Goal: Information Seeking & Learning: Check status

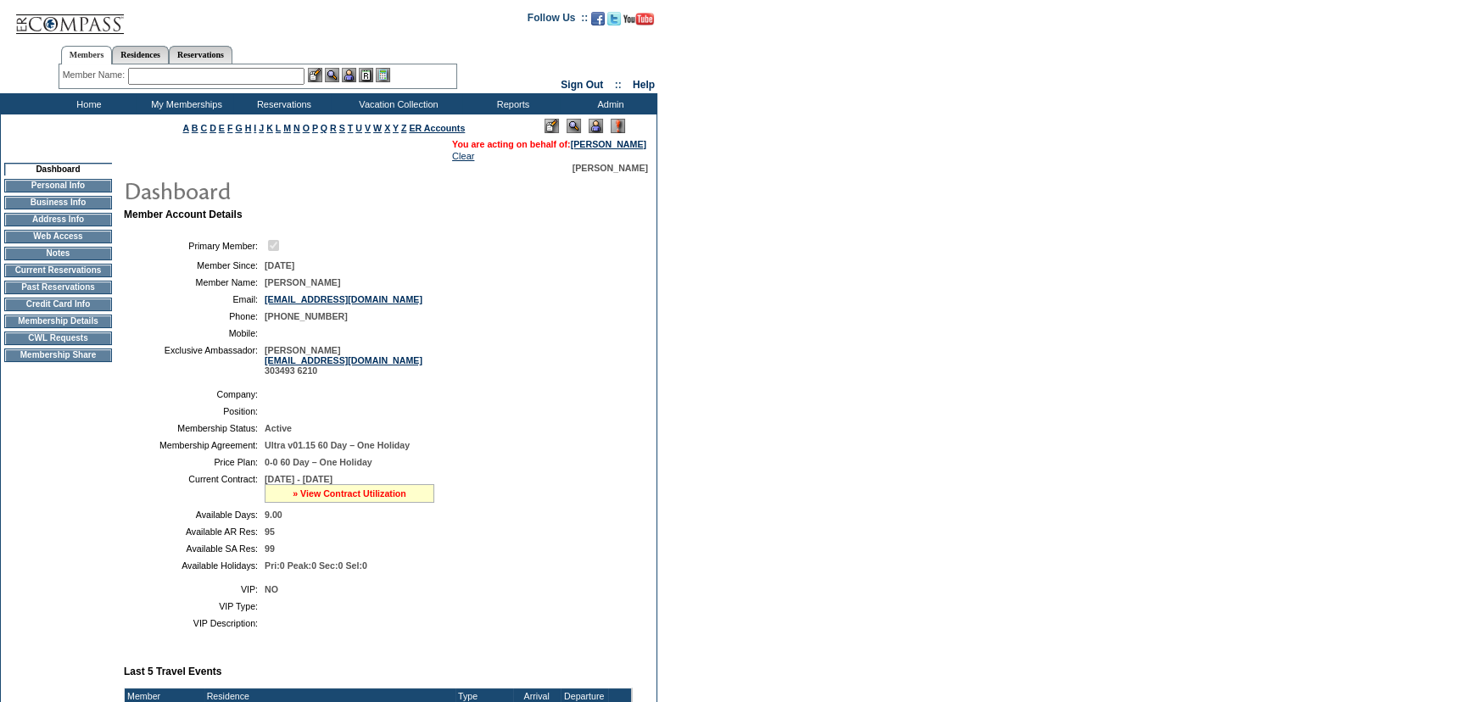
click at [331, 499] on link "» View Contract Utilization" at bounding box center [350, 494] width 114 height 10
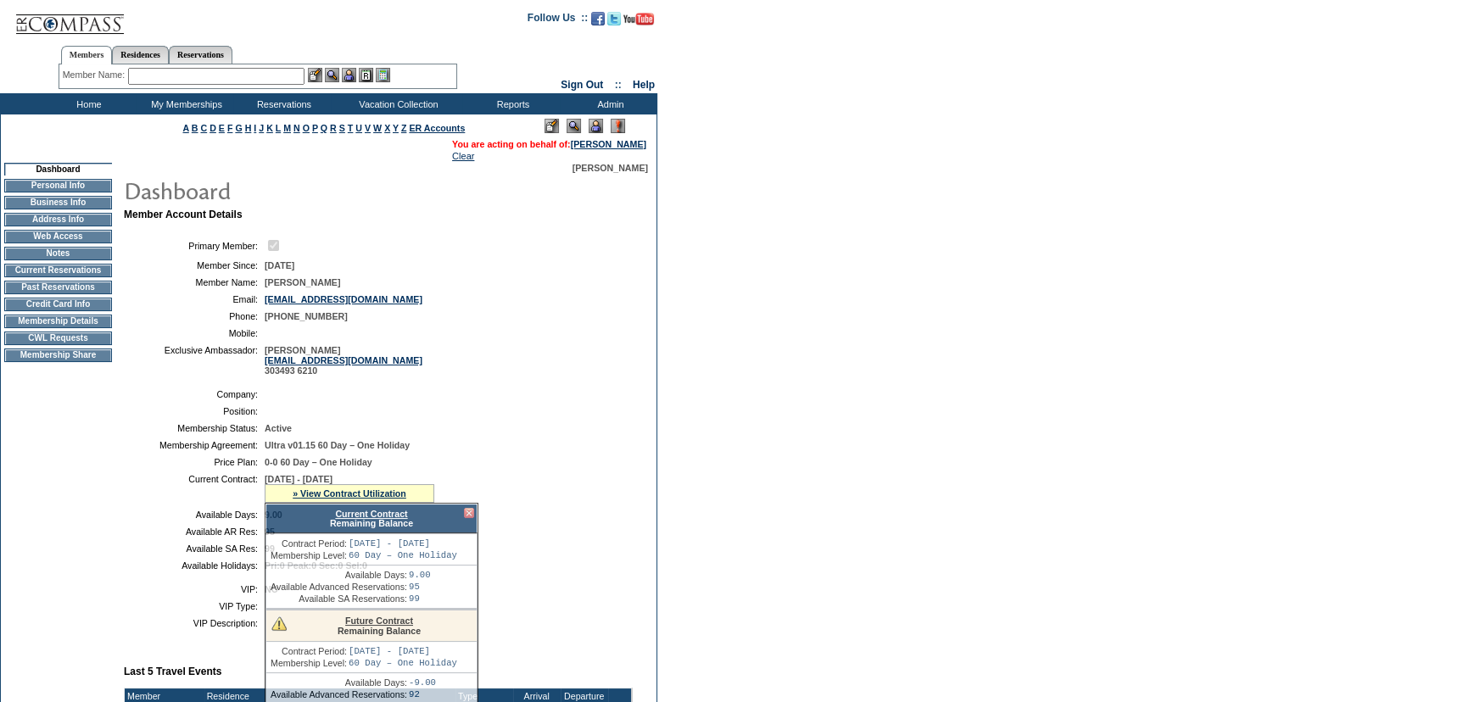
click at [355, 527] on div "Current Contract Remaining Balance" at bounding box center [371, 519] width 212 height 30
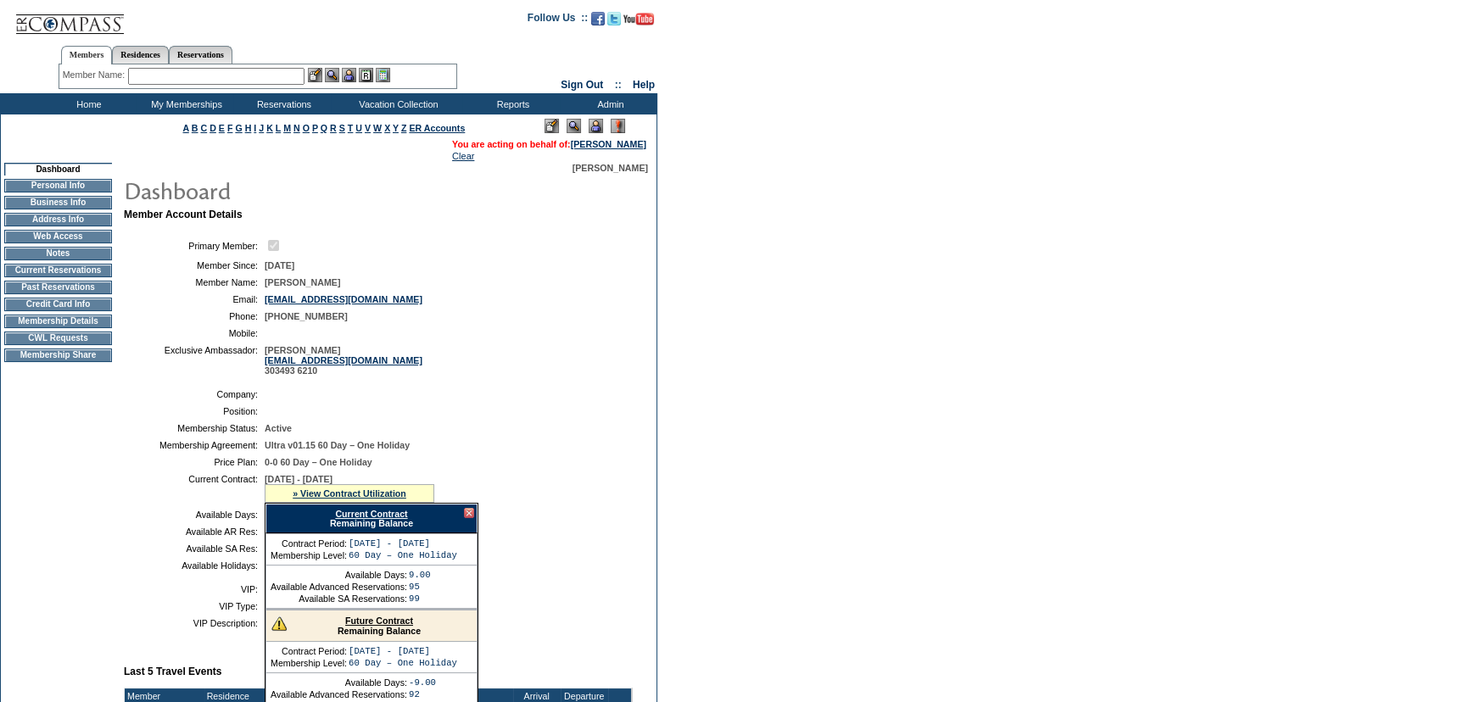
click at [358, 519] on link "Current Contract" at bounding box center [371, 514] width 72 height 10
click at [98, 103] on td "Home" at bounding box center [87, 103] width 98 height 21
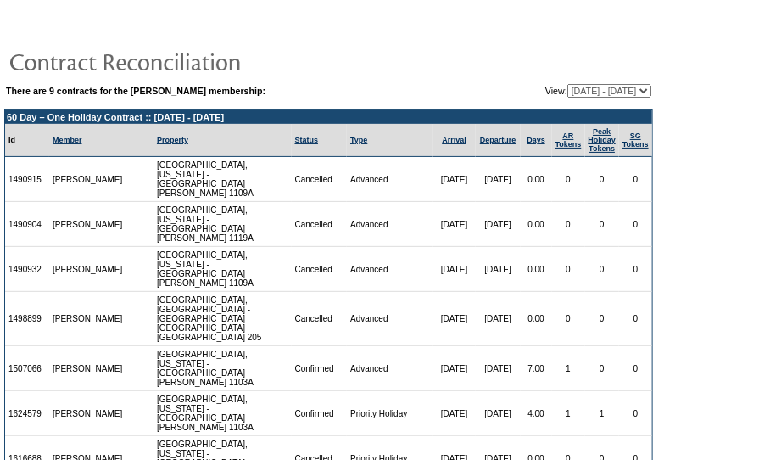
click at [602, 89] on select "09/30/20 - 09/30/21 10/01/21 - 09/30/22 10/01/22 - 09/30/23 10/01/23 - 09/30/24…" at bounding box center [609, 91] width 84 height 14
select select "128630"
click at [567, 84] on select "09/30/20 - 09/30/21 10/01/21 - 09/30/22 10/01/22 - 09/30/23 10/01/23 - 09/30/24…" at bounding box center [609, 91] width 84 height 14
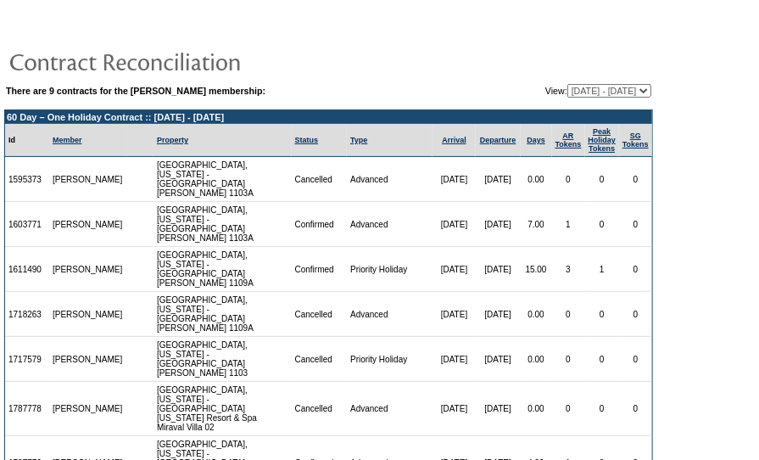
click at [559, 53] on td at bounding box center [328, 61] width 649 height 34
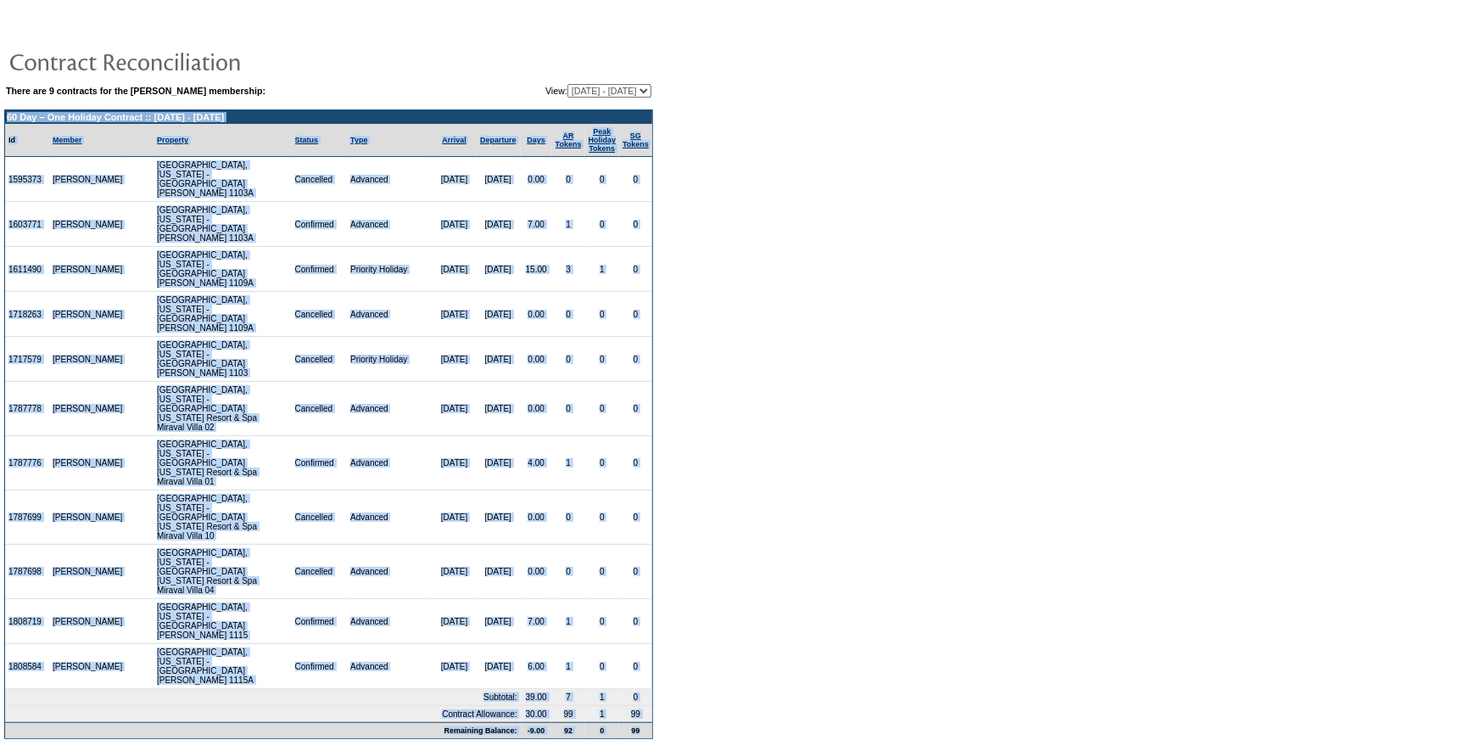
drag, startPoint x: 644, startPoint y: 617, endPoint x: 1, endPoint y: 118, distance: 814.1
click at [1, 118] on table "There are 9 contracts for the [PERSON_NAME] membership: View: [DATE] - [DATE] […" at bounding box center [328, 376] width 657 height 733
copy td "60 Day – One Holiday Contract :: [DATE] - [DATE] Id Member Property Status Type…"
click at [754, 365] on form "There are 9 contracts for the [PERSON_NAME] membership: View: [DATE] - [DATE] […" at bounding box center [740, 376] width 1480 height 753
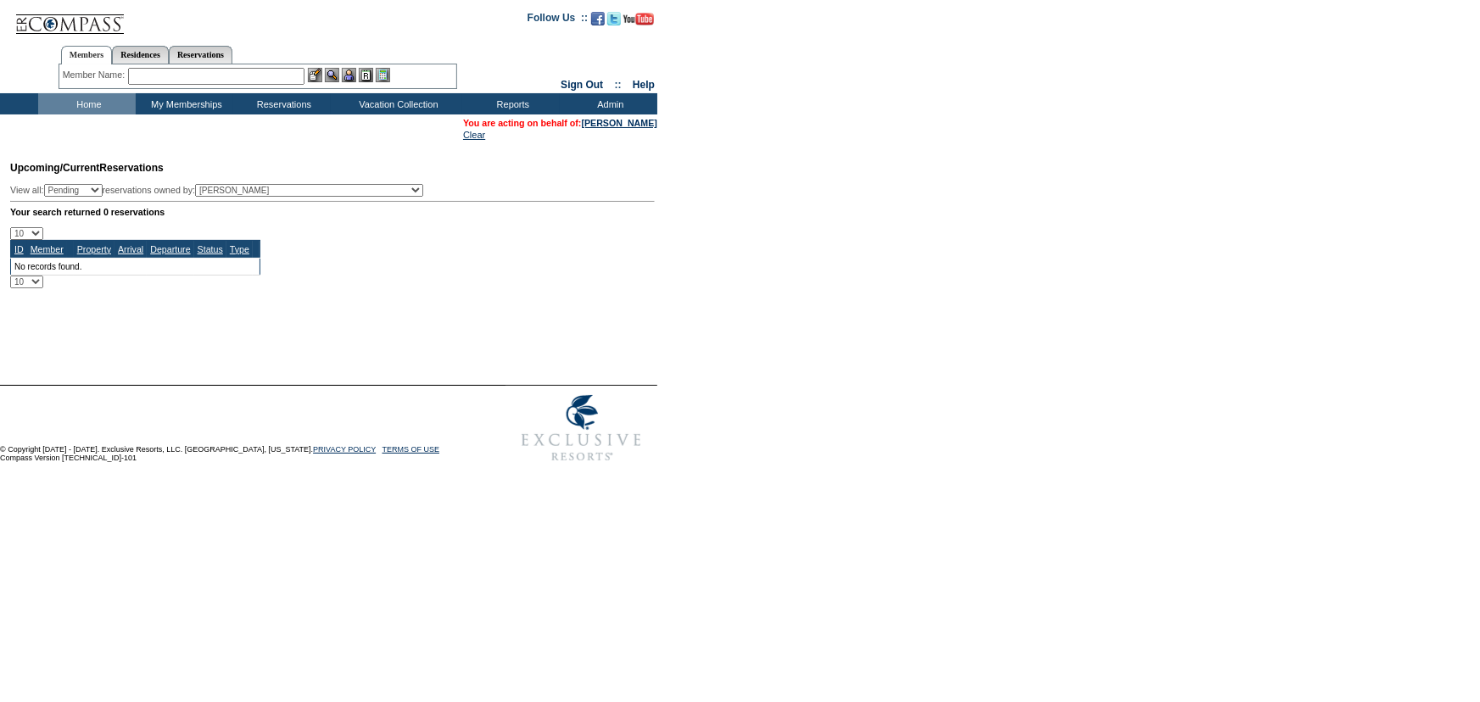
click at [105, 93] on td "Home" at bounding box center [87, 103] width 98 height 21
click at [92, 109] on td "Home" at bounding box center [87, 103] width 98 height 21
